Goal: Task Accomplishment & Management: Manage account settings

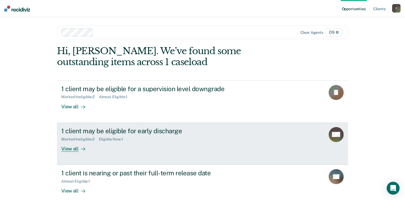
click at [71, 149] on div "View all" at bounding box center [76, 147] width 30 height 10
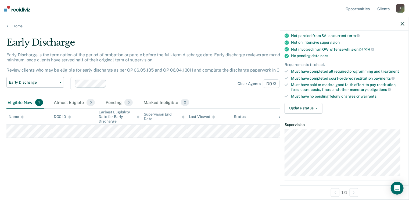
scroll to position [118, 0]
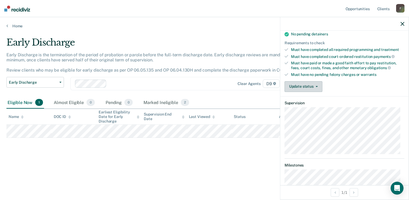
click at [314, 86] on span "button" at bounding box center [316, 86] width 4 height 1
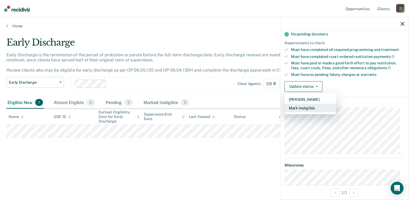
click at [310, 104] on button "Mark Ineligible" at bounding box center [311, 108] width 52 height 9
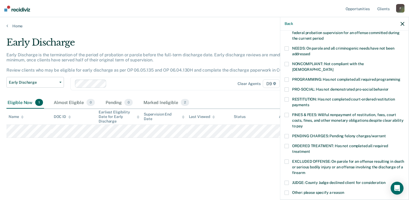
scroll to position [79, 0]
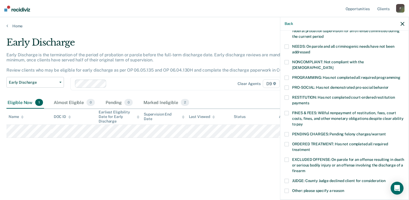
click at [286, 48] on span at bounding box center [287, 47] width 4 height 4
click at [285, 111] on span at bounding box center [287, 113] width 4 height 4
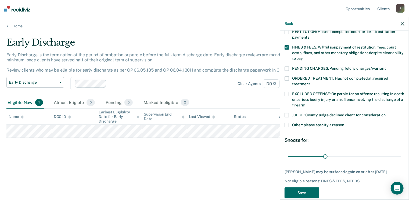
scroll to position [153, 0]
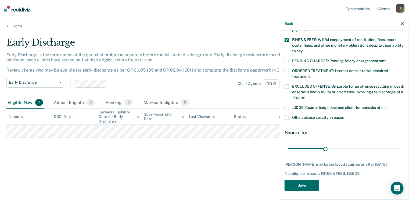
click at [288, 116] on span at bounding box center [287, 118] width 4 height 4
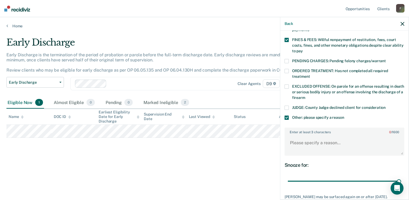
drag, startPoint x: 325, startPoint y: 175, endPoint x: 407, endPoint y: 172, distance: 81.8
type input "90"
click at [401, 177] on input "range" at bounding box center [344, 181] width 113 height 9
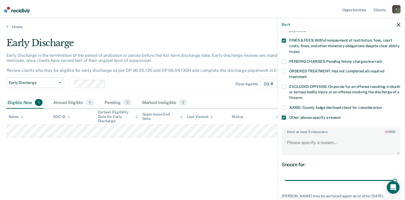
scroll to position [185, 0]
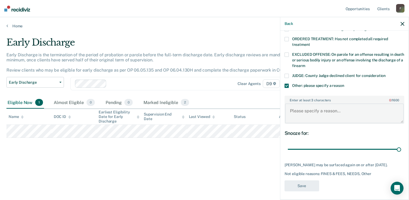
click at [324, 106] on textarea "Enter at least 3 characters 0 / 1600" at bounding box center [344, 114] width 119 height 20
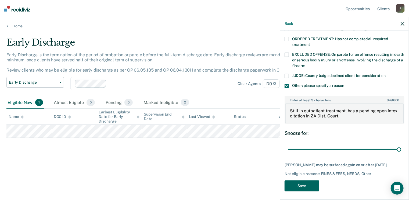
type textarea "Still in outpatient treatment, has a pending open intox citation in 2A Dist. Co…"
click at [296, 182] on button "Save" at bounding box center [302, 186] width 35 height 11
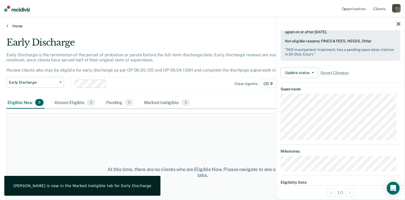
click at [16, 27] on link "Home" at bounding box center [202, 26] width 392 height 5
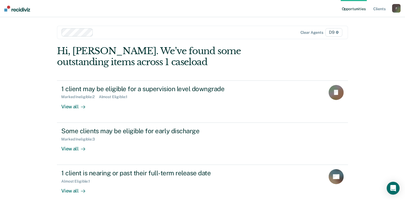
scroll to position [28, 0]
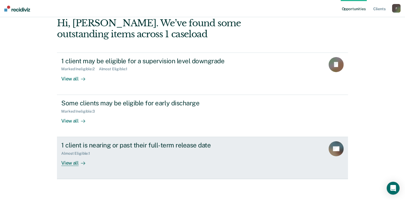
click at [70, 162] on div "View all" at bounding box center [76, 161] width 30 height 10
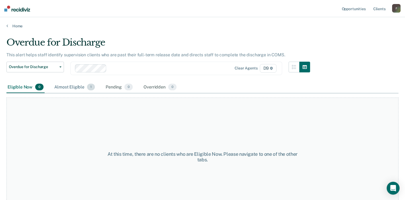
click at [75, 84] on div "Almost Eligible 1" at bounding box center [74, 88] width 43 height 12
